Goal: Check status: Check status

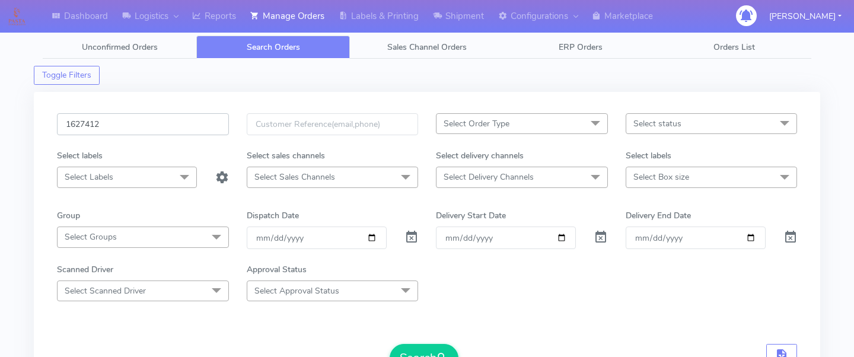
click at [161, 120] on input "1627412" at bounding box center [143, 124] width 172 height 22
paste input "1627467"
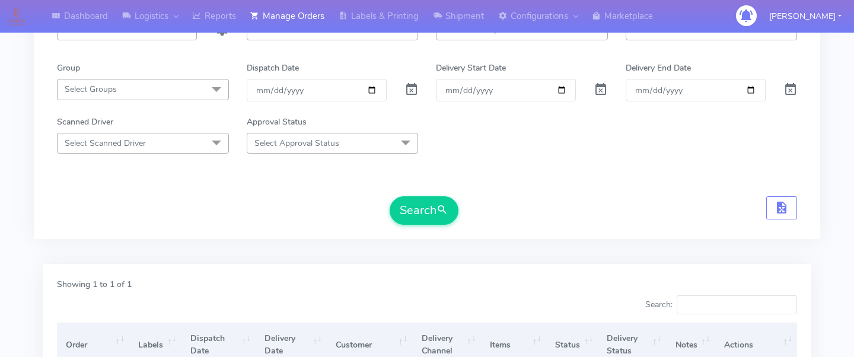
scroll to position [157, 0]
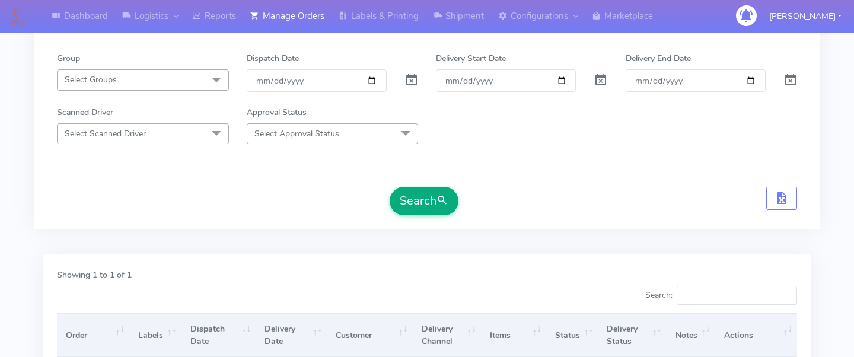
type input "1627467"
click at [437, 199] on button "Search" at bounding box center [424, 201] width 69 height 28
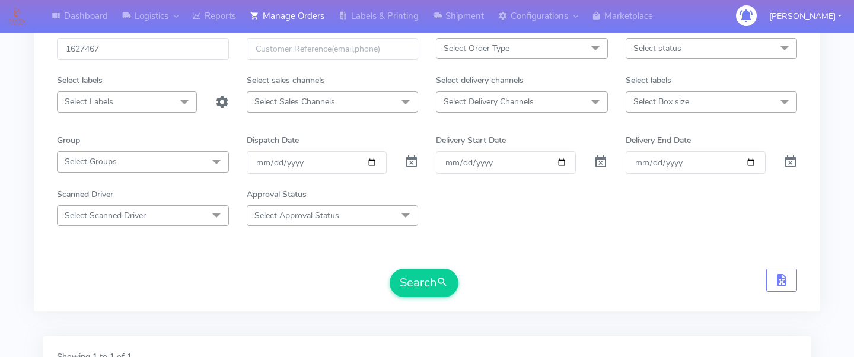
scroll to position [0, 0]
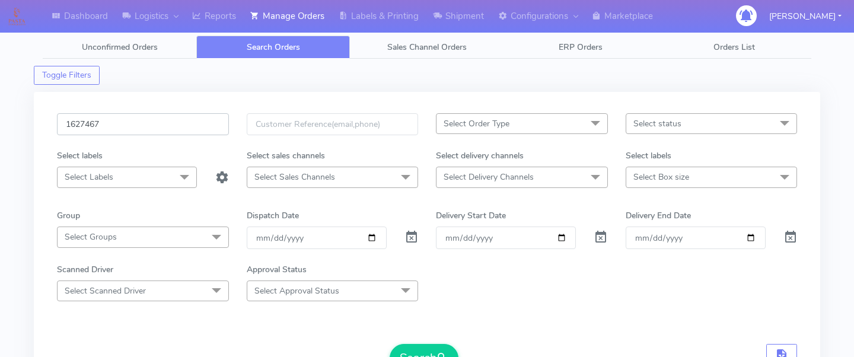
click at [149, 118] on input "1627467" at bounding box center [143, 124] width 172 height 22
paste input "1627197"
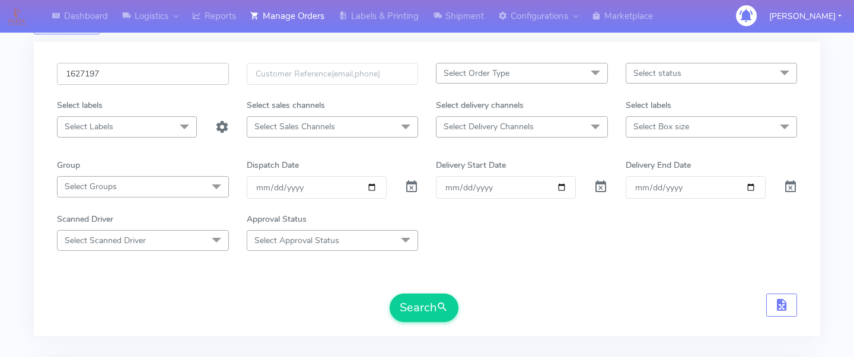
scroll to position [59, 0]
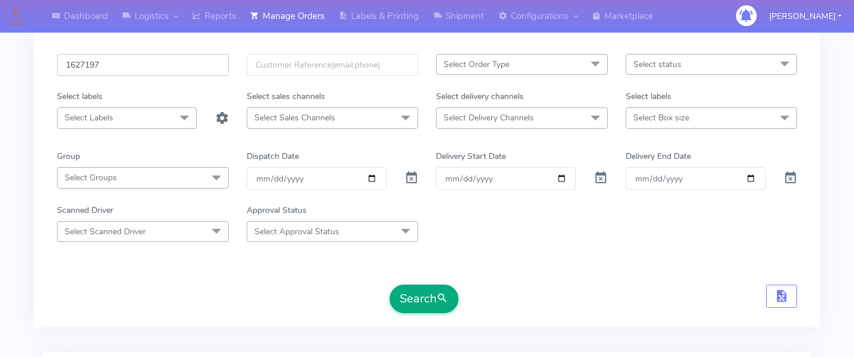
type input "1627197"
click at [413, 302] on button "Search" at bounding box center [424, 299] width 69 height 28
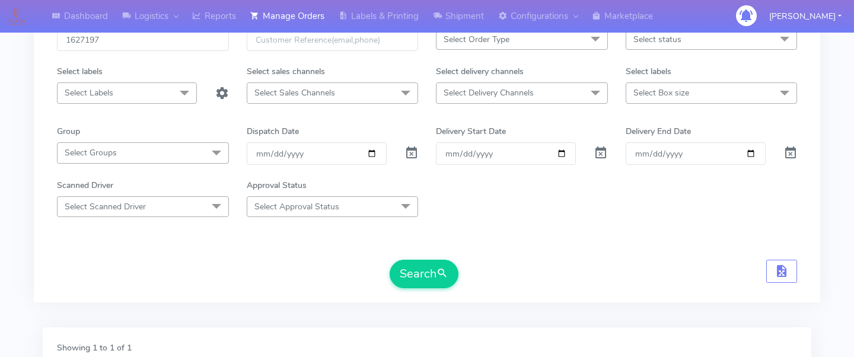
scroll to position [0, 0]
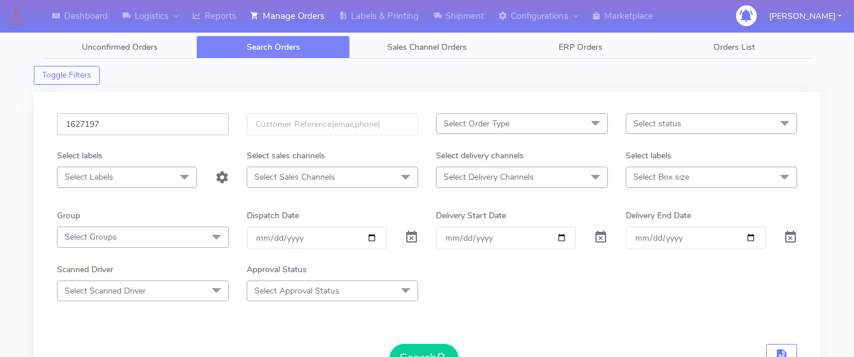
click at [188, 128] on input "1627197" at bounding box center [143, 124] width 172 height 22
paste input "1624116"
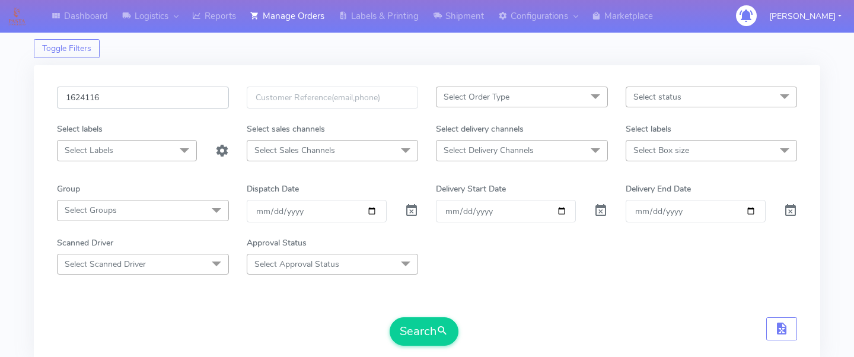
scroll to position [30, 0]
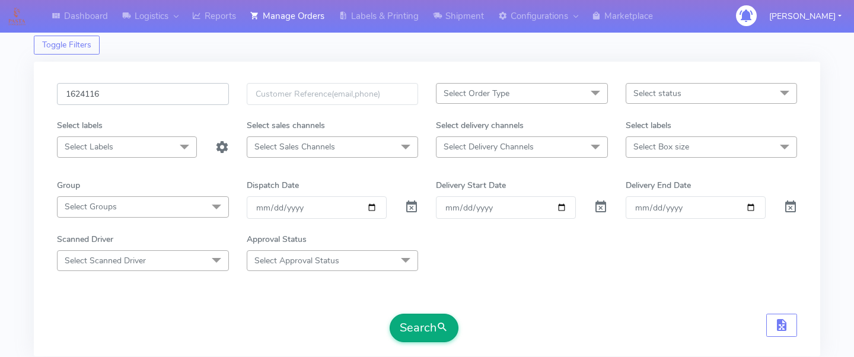
type input "1624116"
click at [436, 335] on button "Search" at bounding box center [424, 328] width 69 height 28
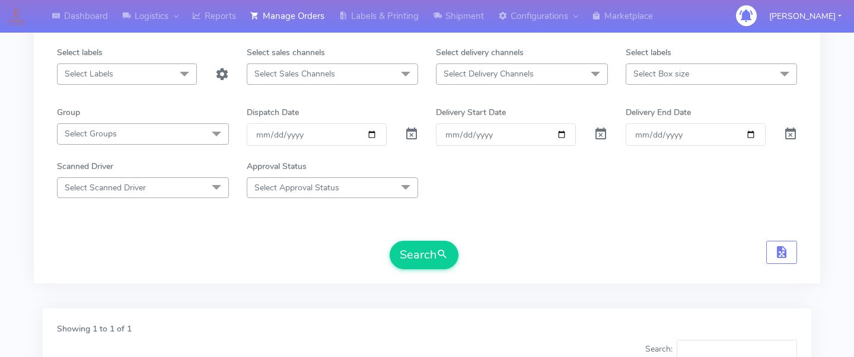
scroll to position [0, 0]
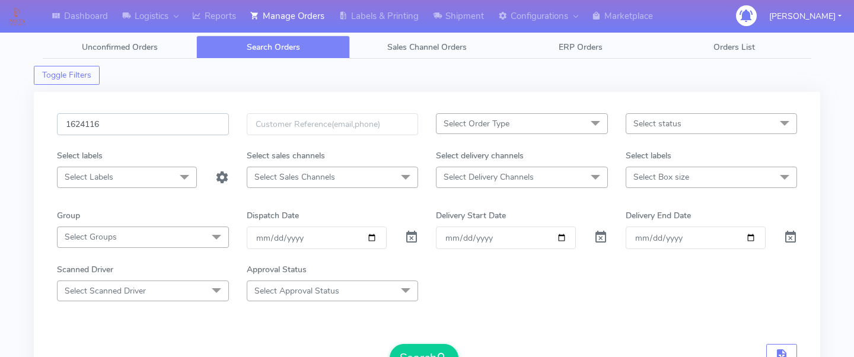
click at [148, 114] on input "1624116" at bounding box center [143, 124] width 172 height 22
paste input "1627068"
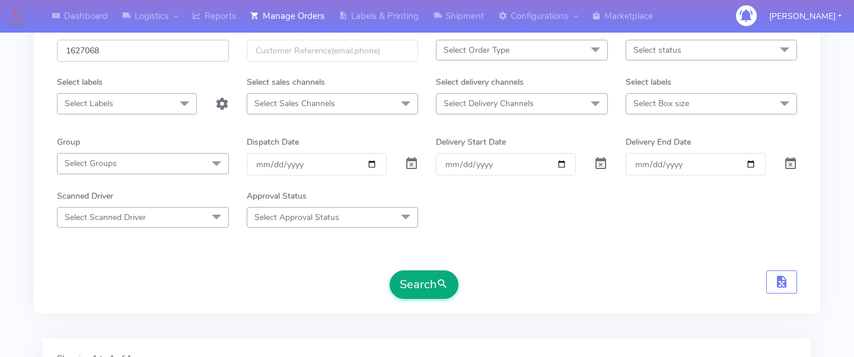
type input "1627068"
click at [406, 286] on button "Search" at bounding box center [424, 284] width 69 height 28
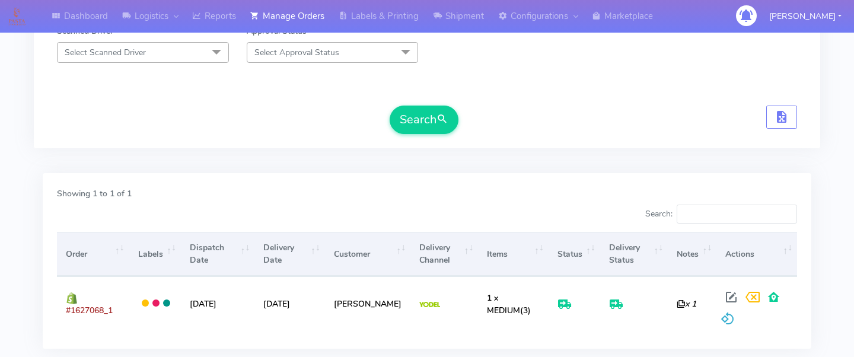
scroll to position [246, 0]
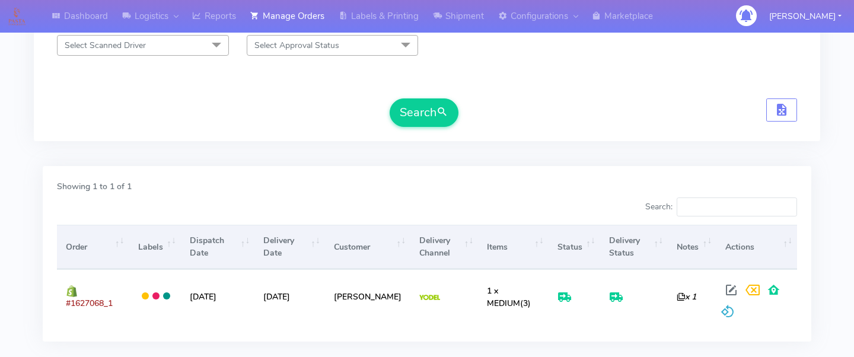
click at [430, 353] on div "Showing 1 to 1 of 1 Search: Order Labels Dispatch Date Delivery Date Customer D…" at bounding box center [427, 262] width 786 height 193
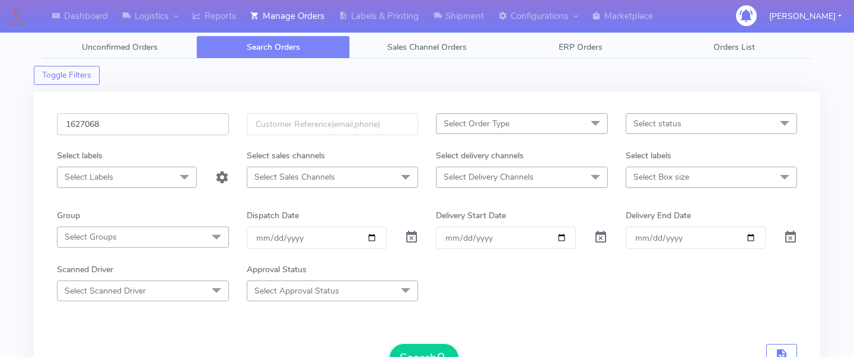
click at [171, 122] on input "1627068" at bounding box center [143, 124] width 172 height 22
paste input "1628157"
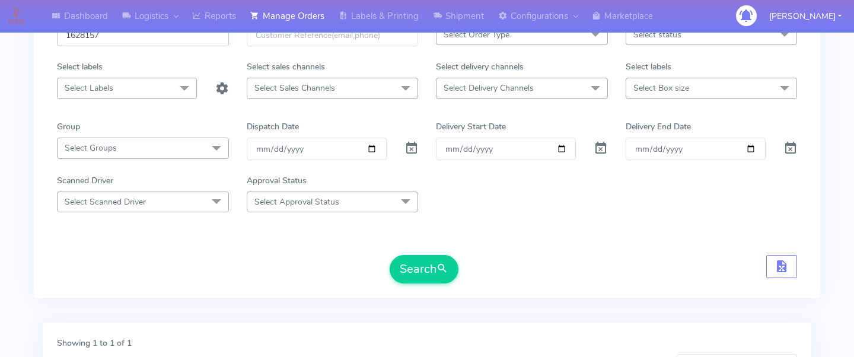
scroll to position [123, 0]
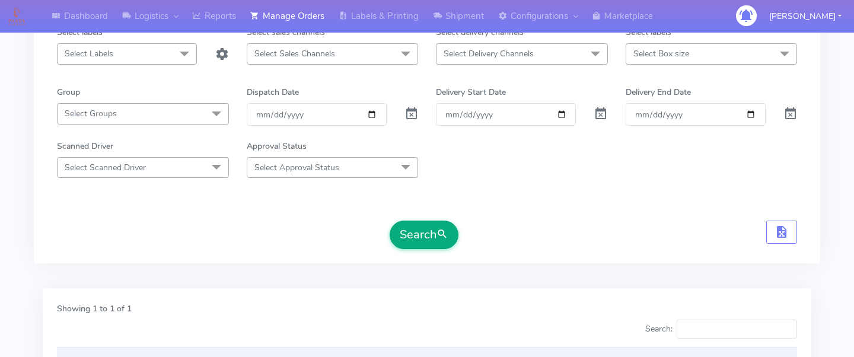
type input "1628157"
click at [429, 236] on button "Search" at bounding box center [424, 235] width 69 height 28
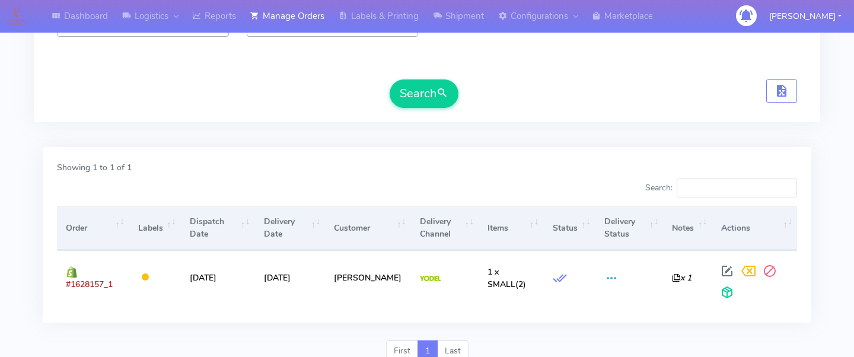
scroll to position [314, 0]
